Goal: Information Seeking & Learning: Learn about a topic

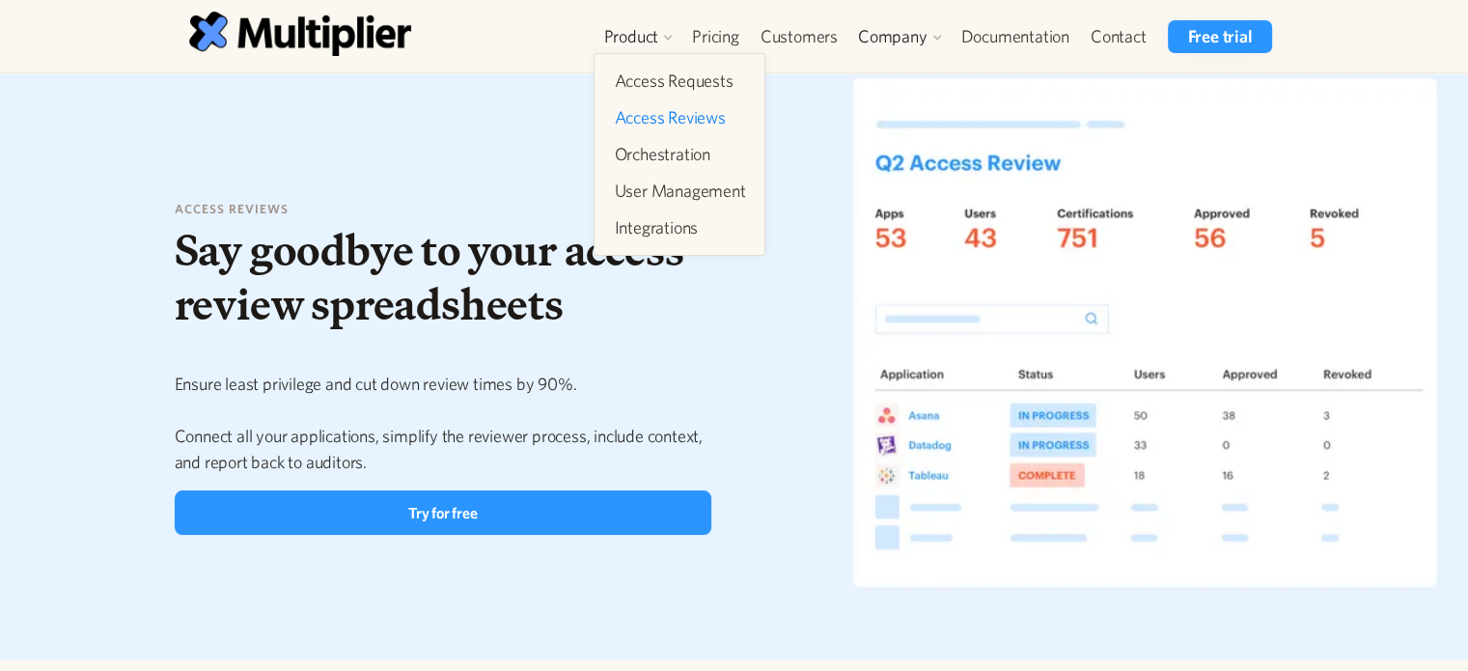
click at [663, 115] on link "Access Reviews" at bounding box center [679, 117] width 147 height 35
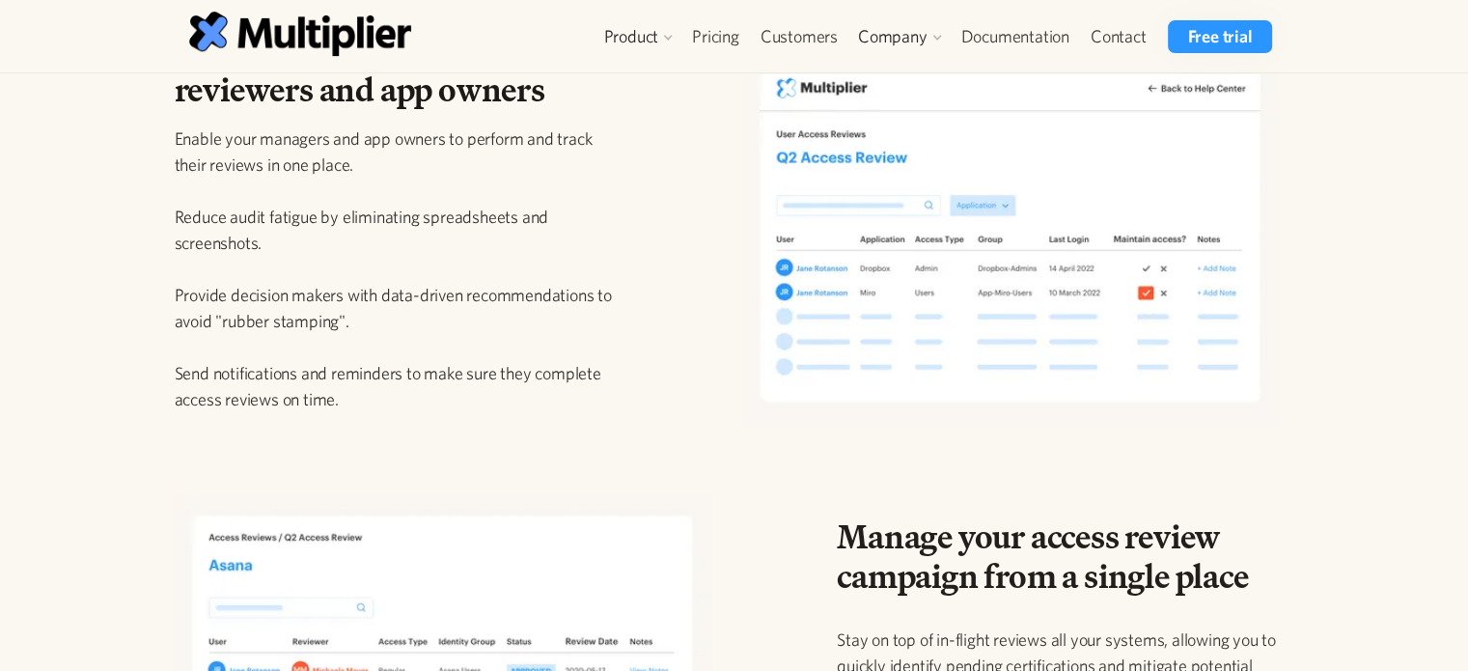
scroll to position [606, 0]
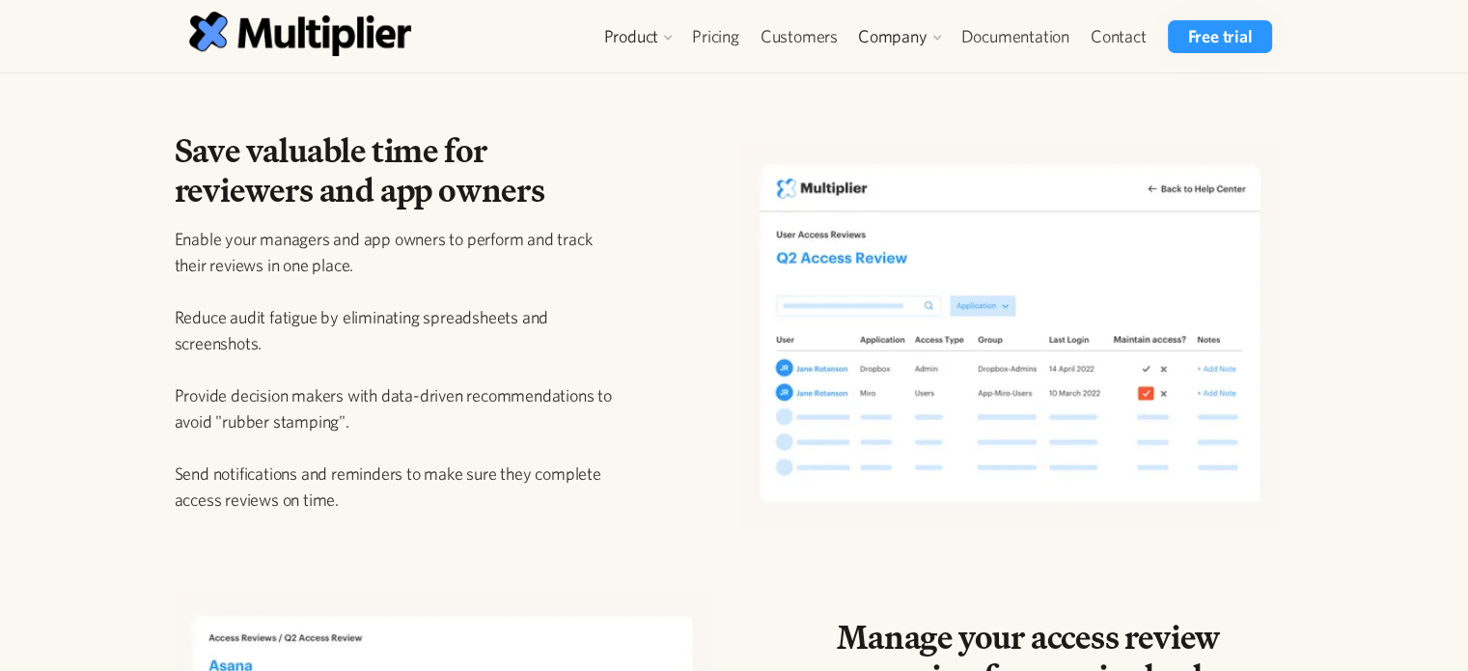
click at [862, 312] on img at bounding box center [1011, 335] width 538 height 384
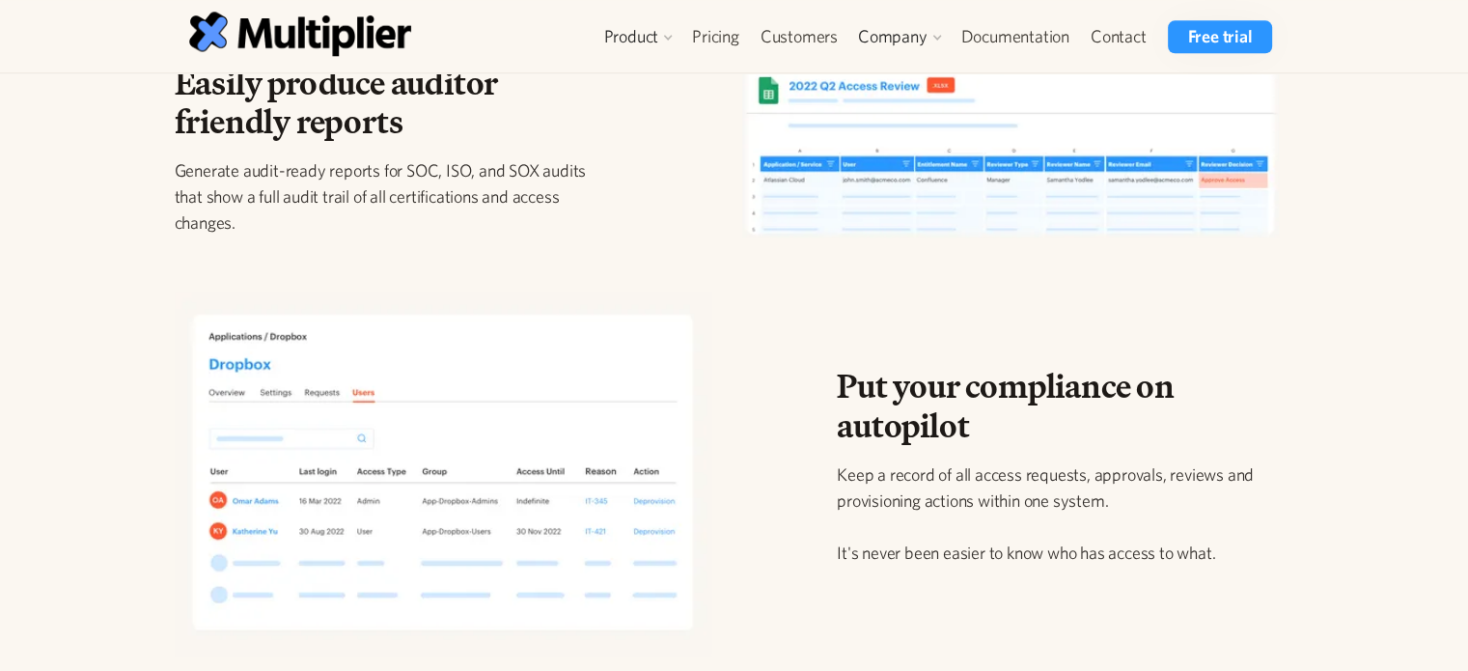
scroll to position [1934, 0]
click at [382, 166] on p "Generate audit-ready reports for SOC, ISO, and SOX audits that show a full audi…" at bounding box center [396, 196] width 442 height 78
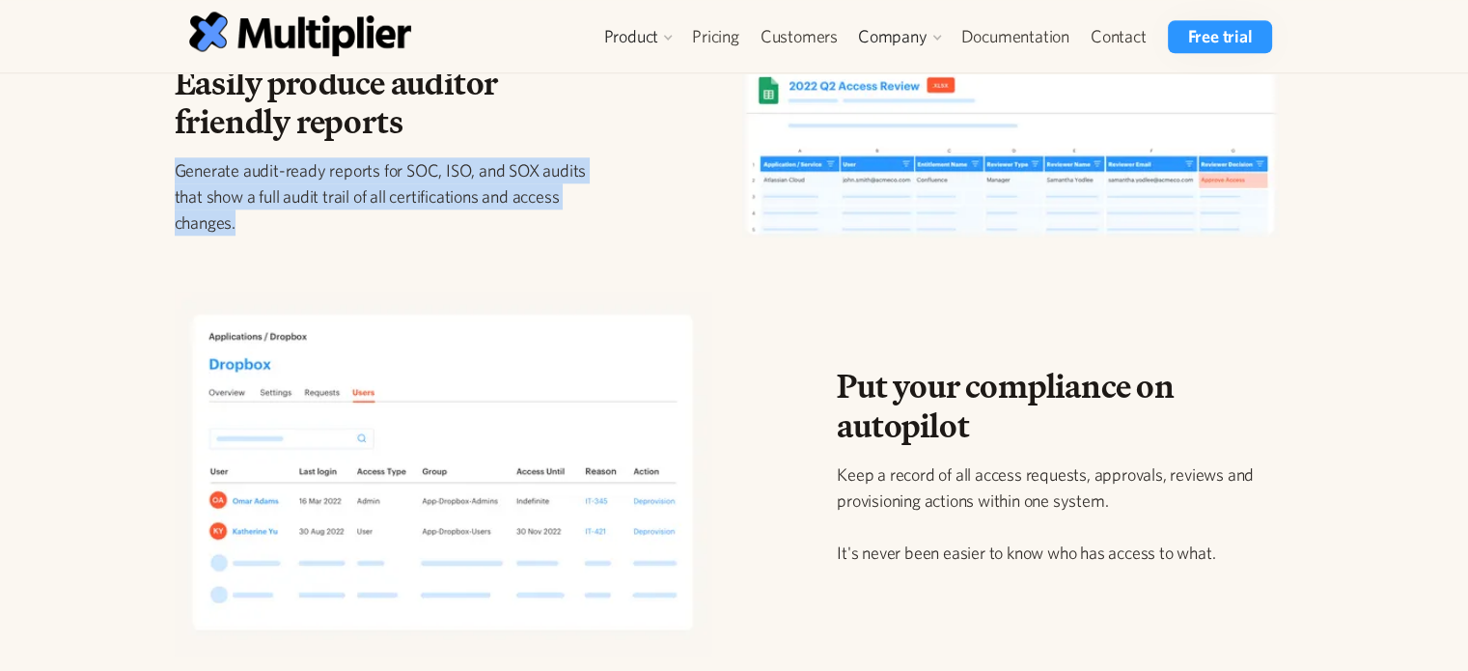
click at [382, 166] on p "Generate audit-ready reports for SOC, ISO, and SOX audits that show a full audi…" at bounding box center [396, 196] width 442 height 78
